Goal: Navigation & Orientation: Find specific page/section

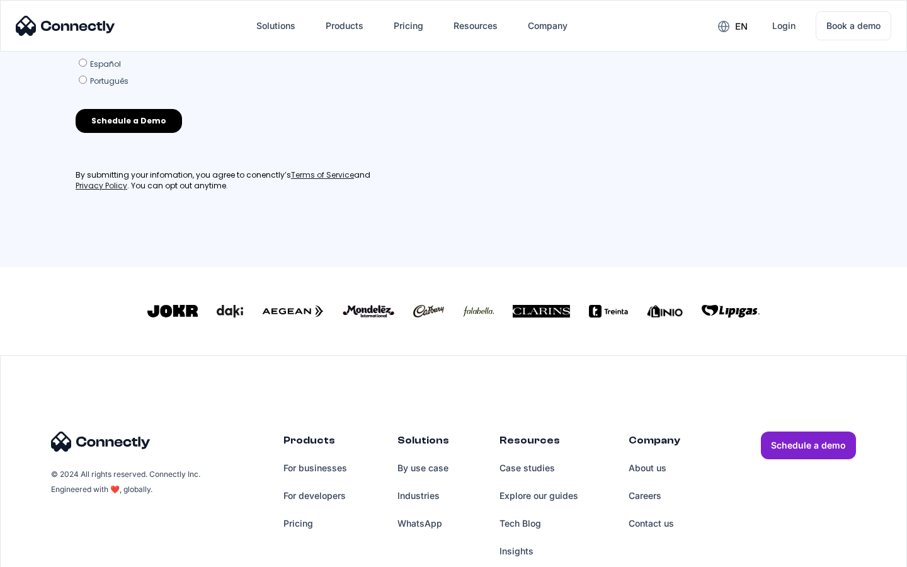
scroll to position [552, 0]
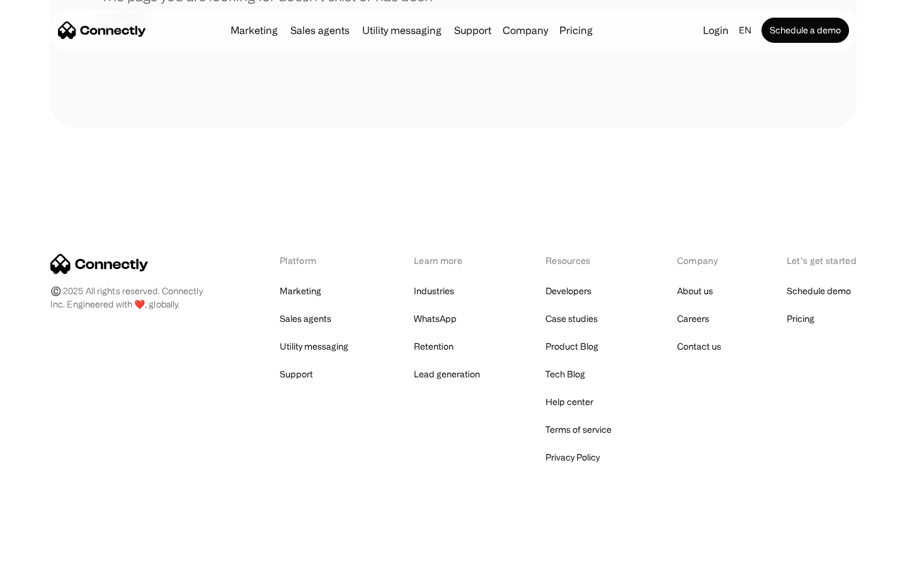
scroll to position [230, 0]
